Goal: Task Accomplishment & Management: Manage account settings

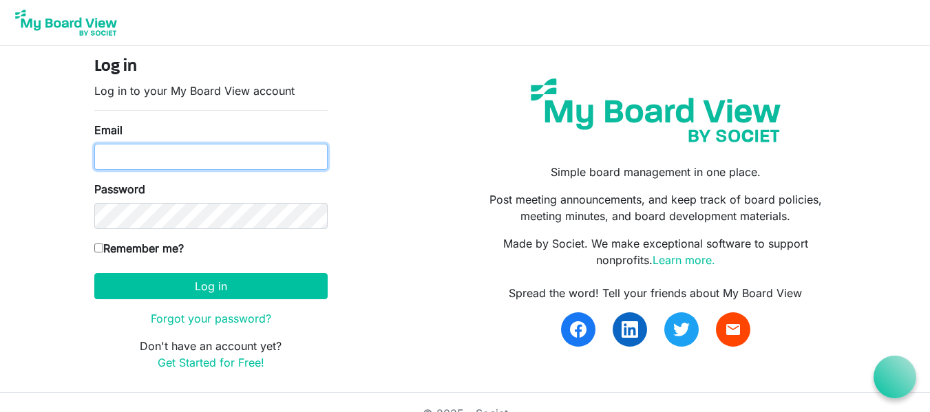
click at [211, 155] on input "Email" at bounding box center [210, 157] width 233 height 26
type input "jacie@raisingthebar.org"
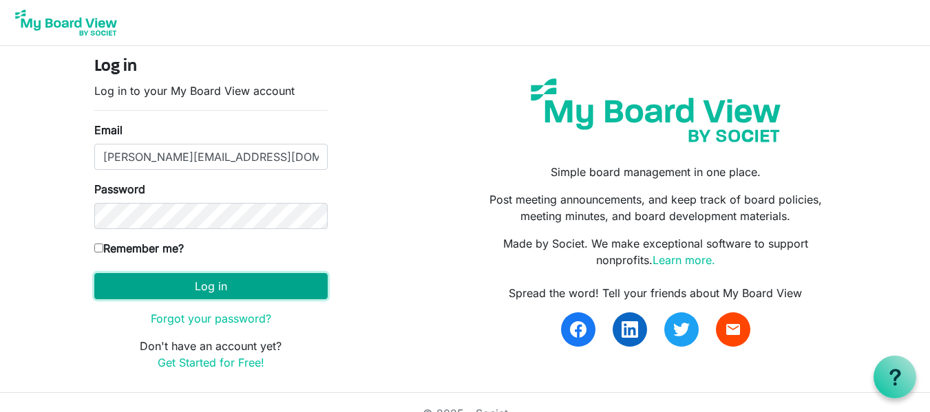
click at [279, 290] on button "Log in" at bounding box center [210, 286] width 233 height 26
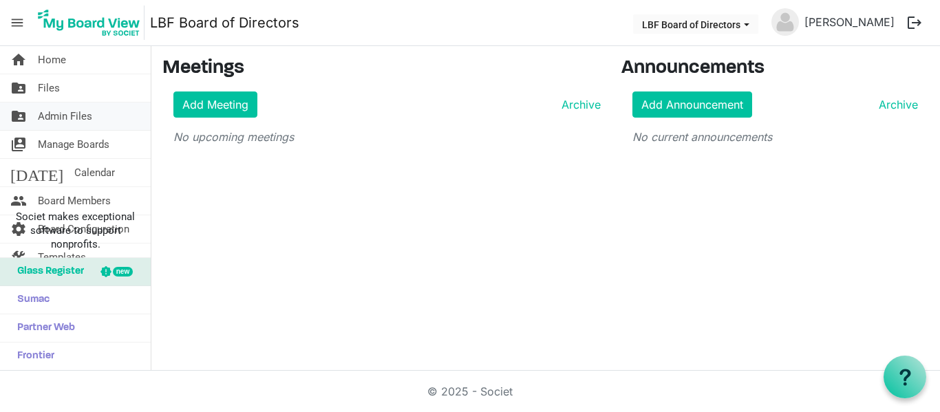
click at [76, 123] on span "Admin Files" at bounding box center [65, 117] width 54 height 28
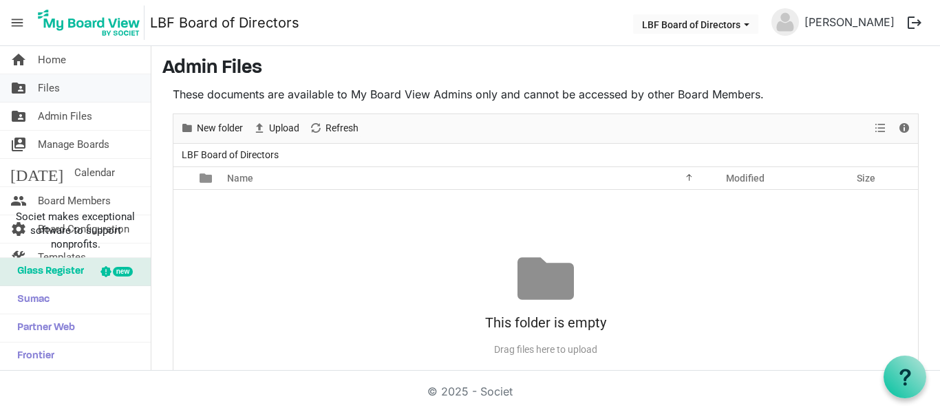
click at [83, 90] on link "folder_shared Files" at bounding box center [75, 88] width 151 height 28
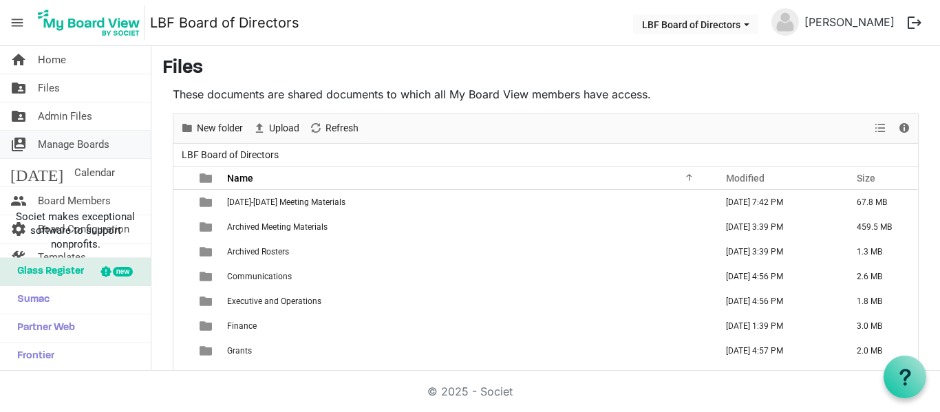
click at [77, 144] on span "Manage Boards" at bounding box center [74, 145] width 72 height 28
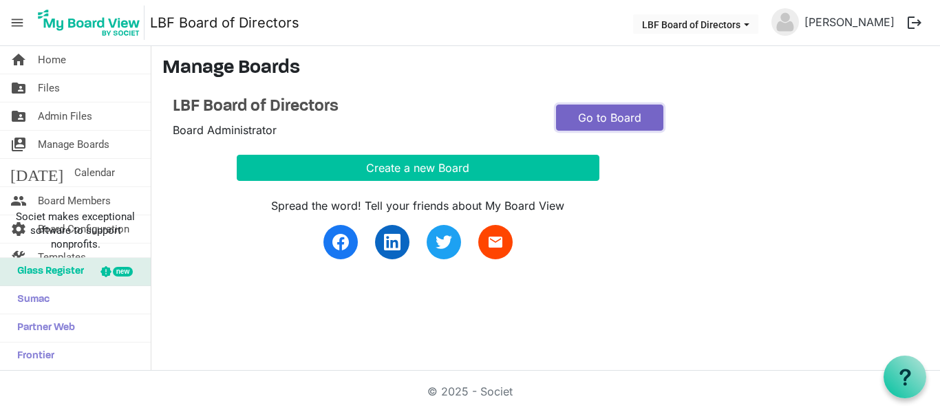
click at [623, 120] on link "Go to Board" at bounding box center [609, 118] width 107 height 26
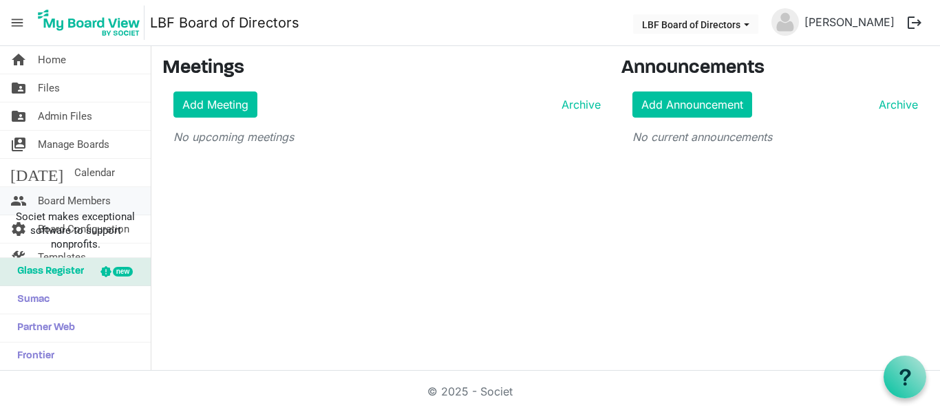
click at [72, 199] on span "Board Members" at bounding box center [74, 201] width 73 height 28
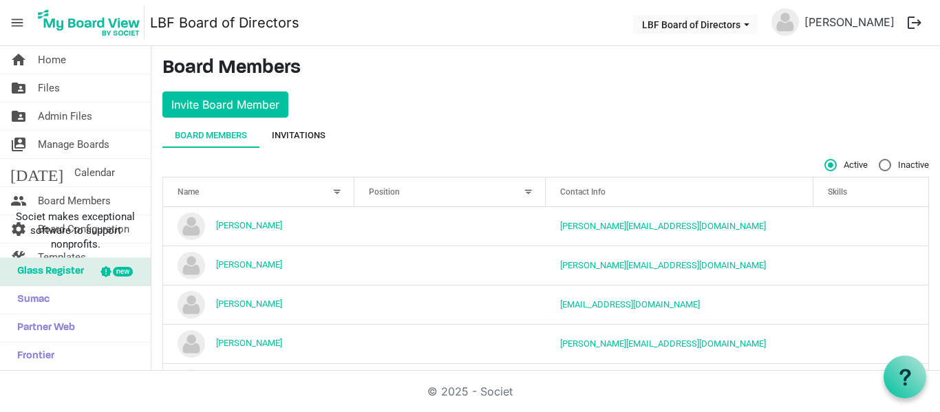
click at [292, 131] on div "Invitations" at bounding box center [299, 136] width 54 height 14
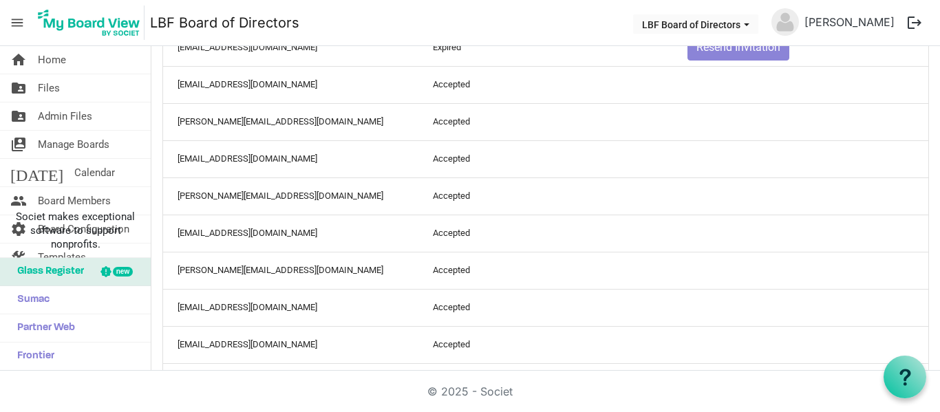
scroll to position [1299, 0]
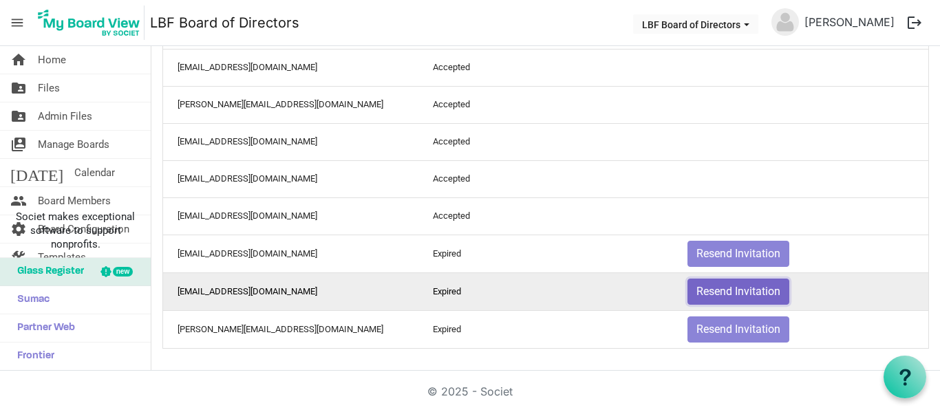
click at [711, 292] on button "Resend Invitation" at bounding box center [738, 292] width 102 height 26
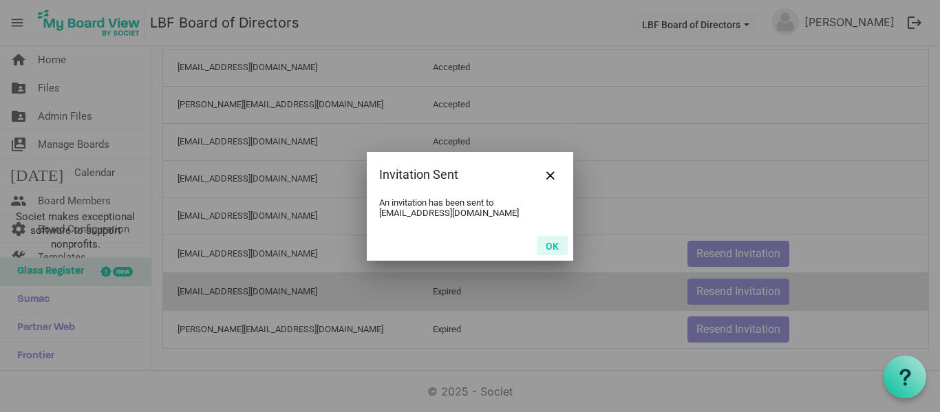
click at [554, 244] on button "OK" at bounding box center [552, 245] width 31 height 19
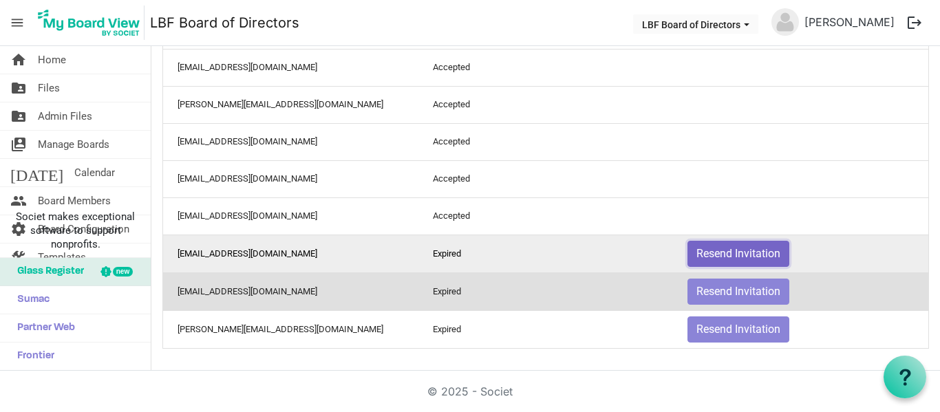
click at [741, 247] on button "Resend Invitation" at bounding box center [738, 254] width 102 height 26
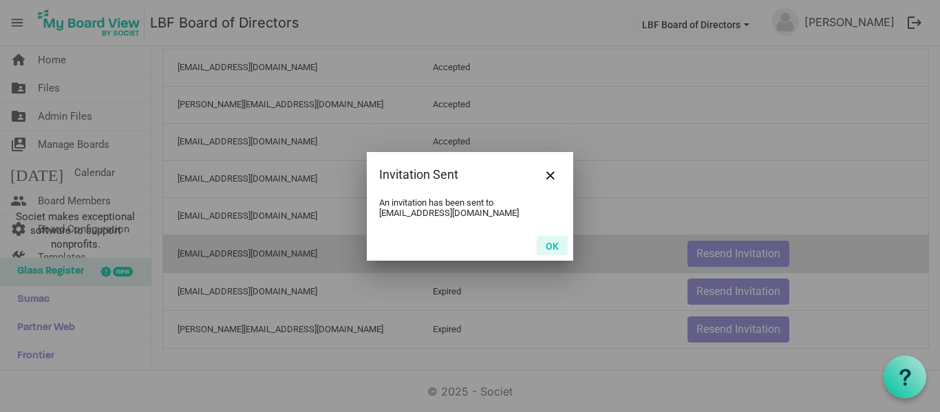
click at [548, 244] on button "OK" at bounding box center [552, 245] width 31 height 19
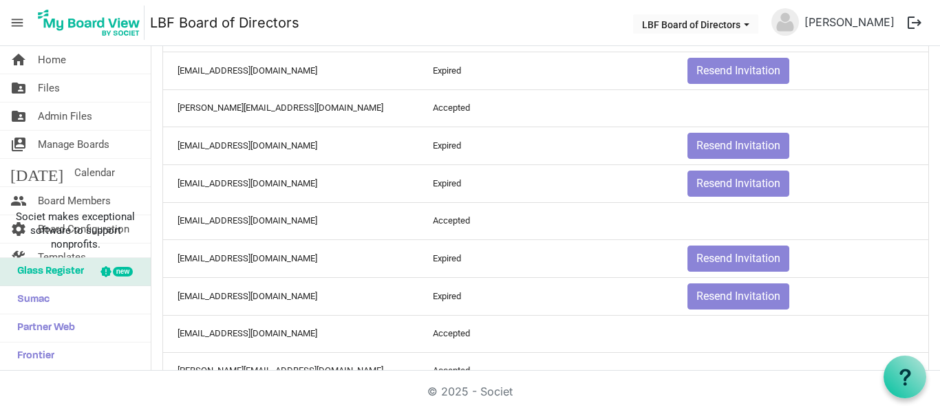
scroll to position [555, 0]
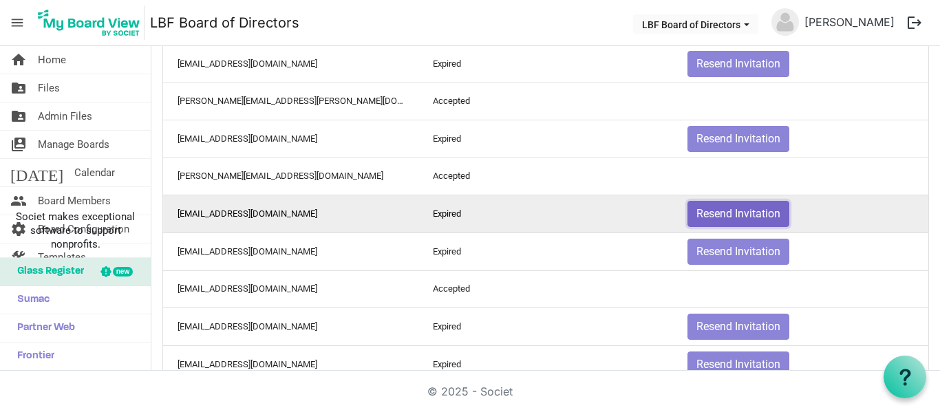
click at [718, 215] on button "Resend Invitation" at bounding box center [738, 214] width 102 height 26
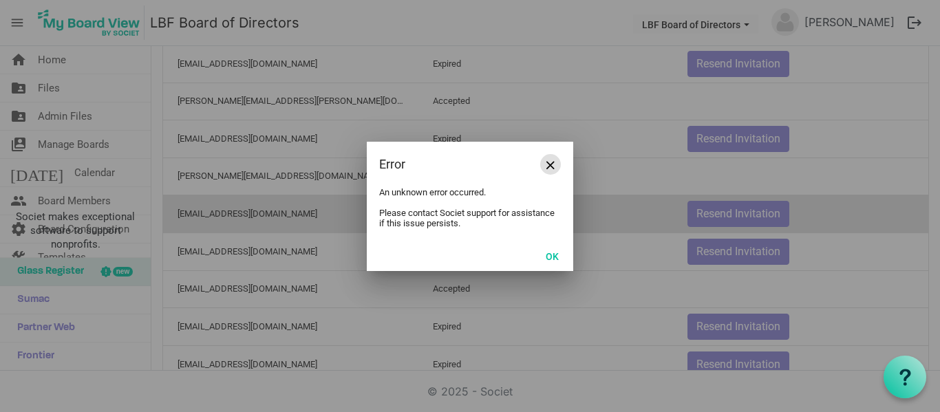
click at [557, 162] on button "Close" at bounding box center [550, 164] width 21 height 21
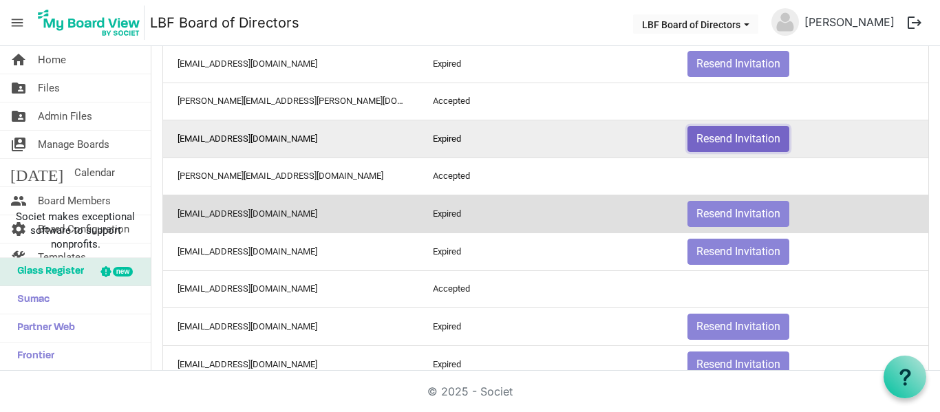
click at [727, 138] on button "Resend Invitation" at bounding box center [738, 139] width 102 height 26
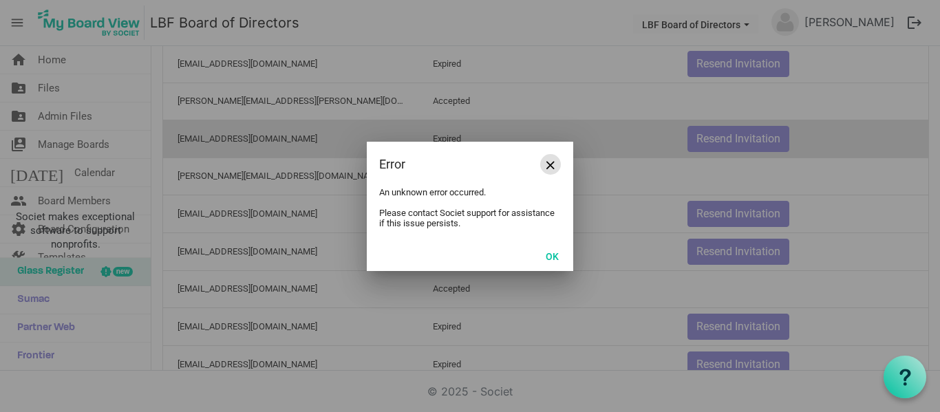
click at [546, 166] on button "Close" at bounding box center [550, 164] width 21 height 21
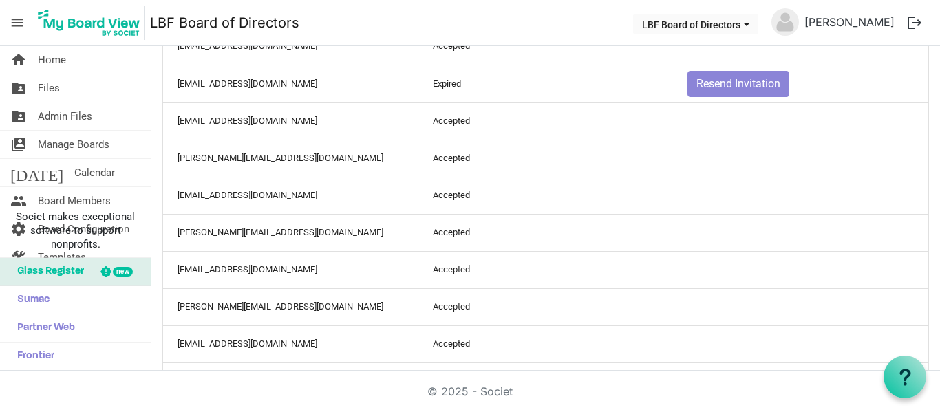
scroll to position [1299, 0]
